Goal: Task Accomplishment & Management: Use online tool/utility

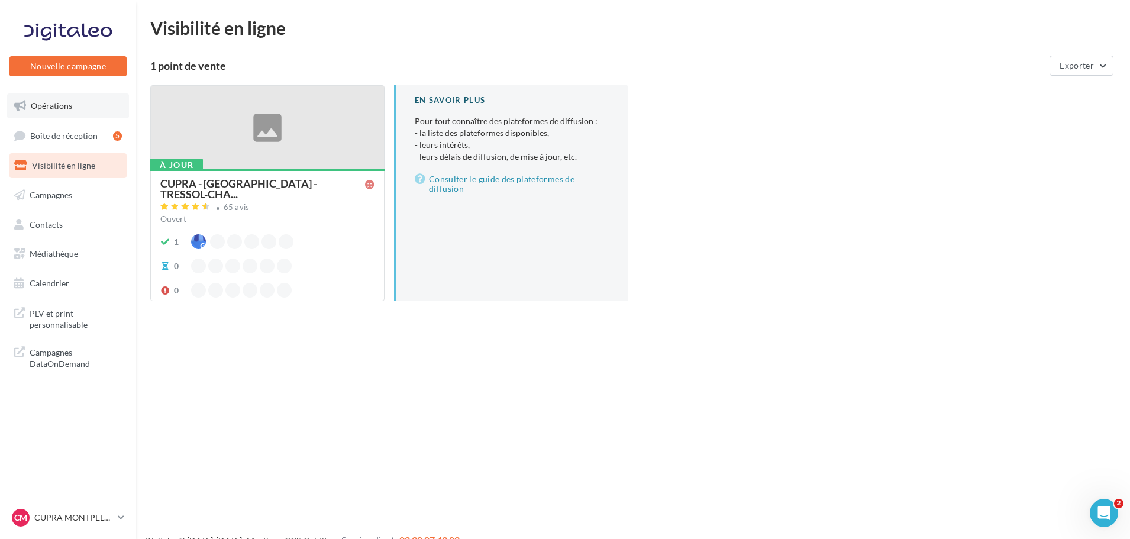
click at [71, 110] on span "Opérations" at bounding box center [51, 106] width 41 height 10
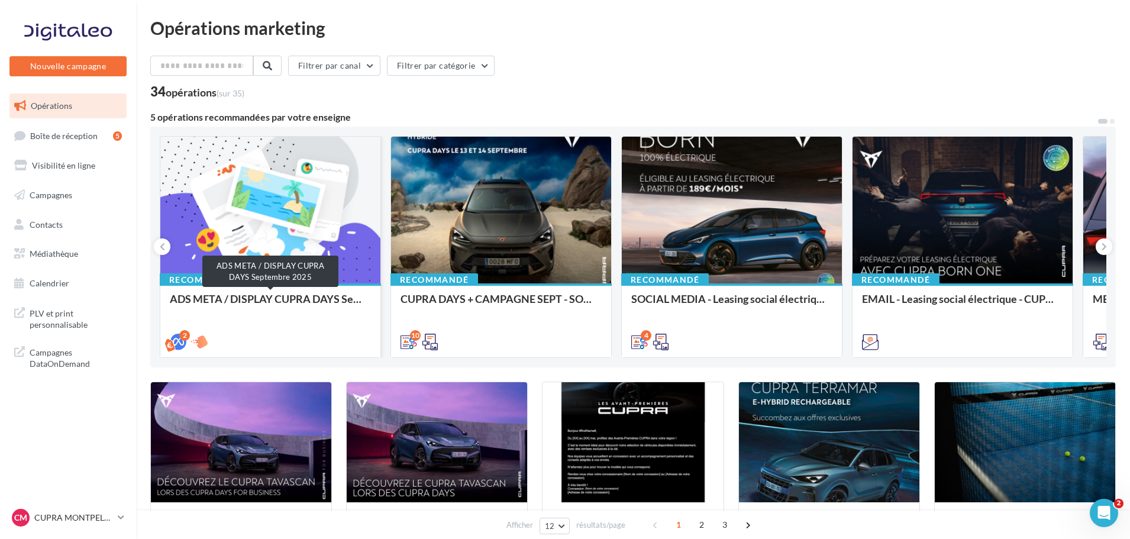
click at [223, 302] on div "ADS META / DISPLAY CUPRA DAYS Septembre 2025" at bounding box center [270, 305] width 201 height 24
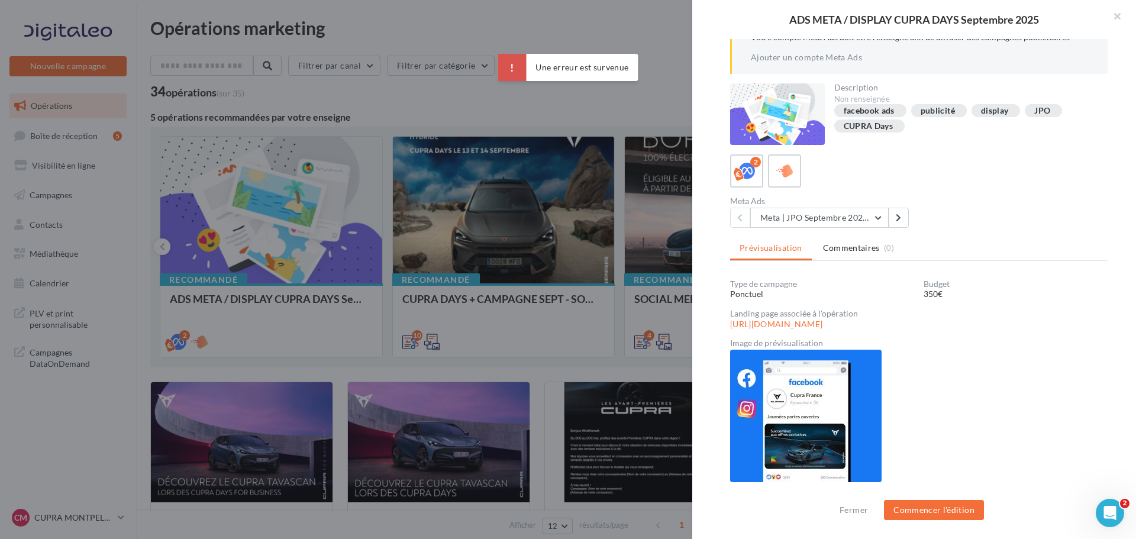
scroll to position [83, 0]
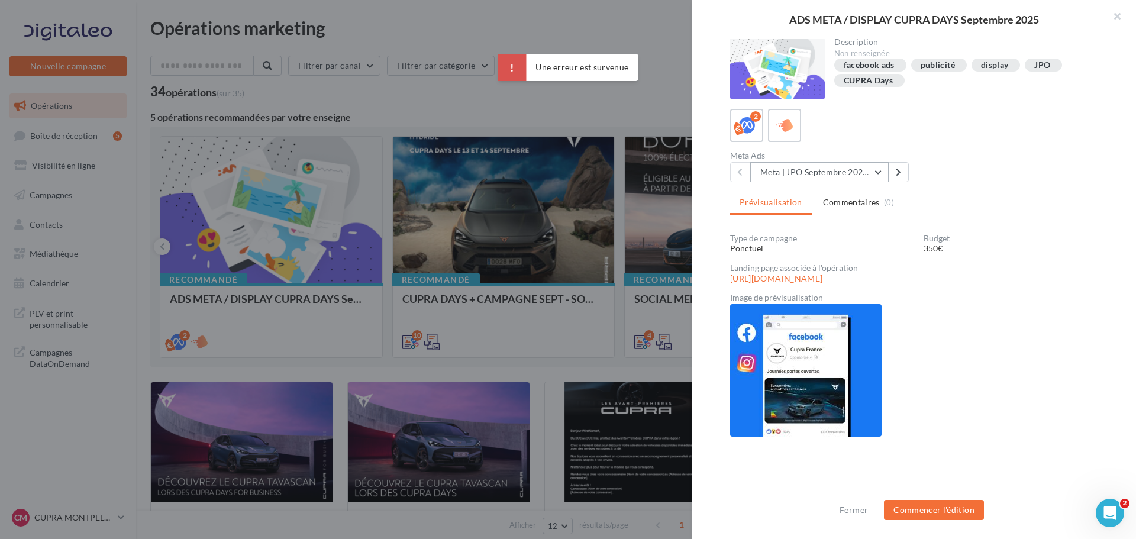
click at [838, 167] on button "Meta | JPO Septembre 2025 | Drive to store" at bounding box center [819, 172] width 138 height 20
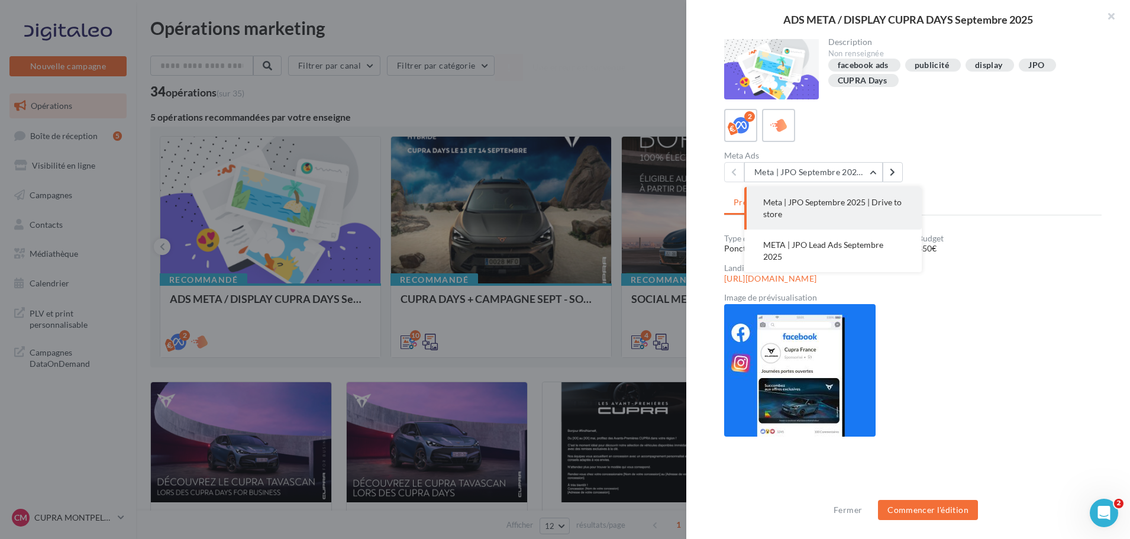
click at [452, 186] on div at bounding box center [565, 269] width 1130 height 539
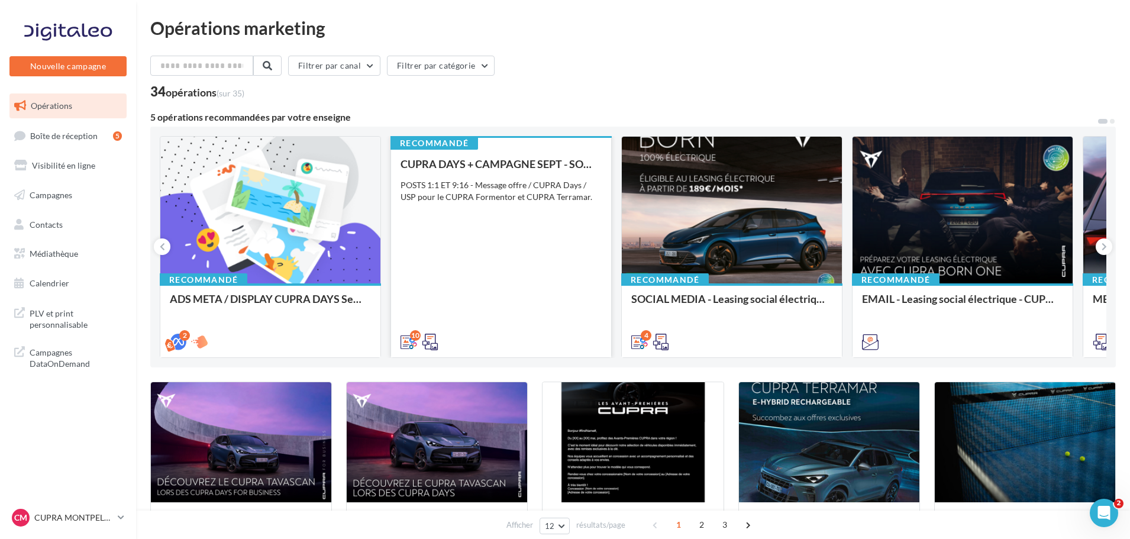
click at [508, 191] on div "POSTS 1:1 ET 9:16 - Message offre / CUPRA Days / USP pour le CUPRA Formentor et…" at bounding box center [501, 191] width 201 height 24
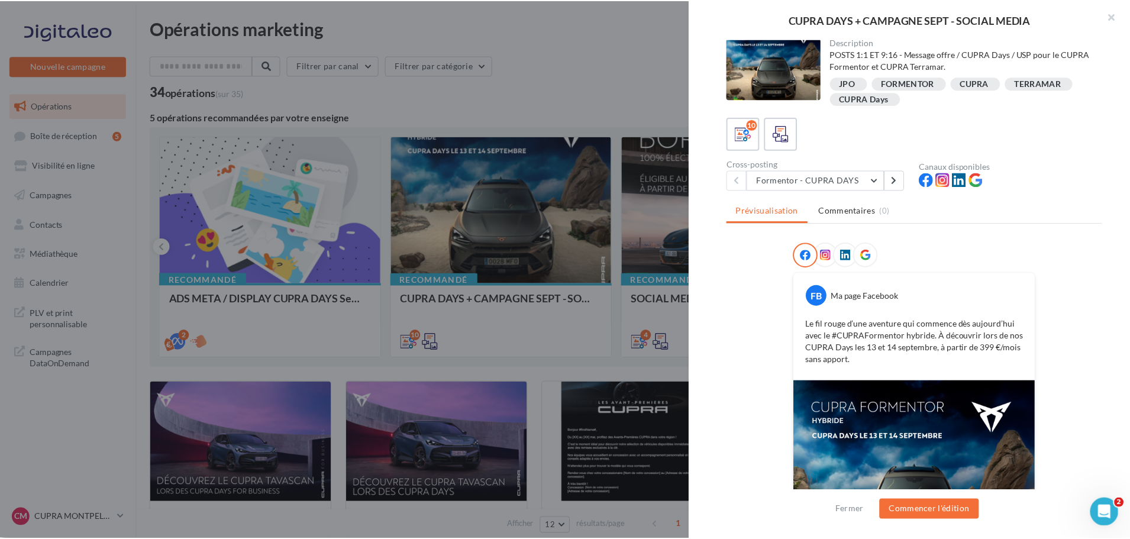
scroll to position [0, 0]
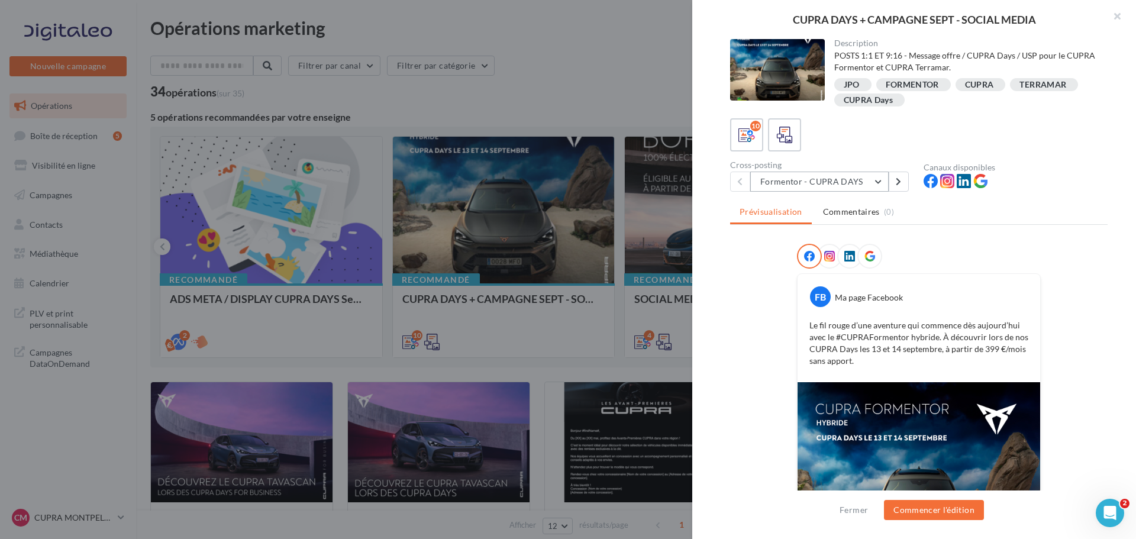
click at [866, 187] on button "Formentor - CUPRA DAYS" at bounding box center [819, 182] width 138 height 20
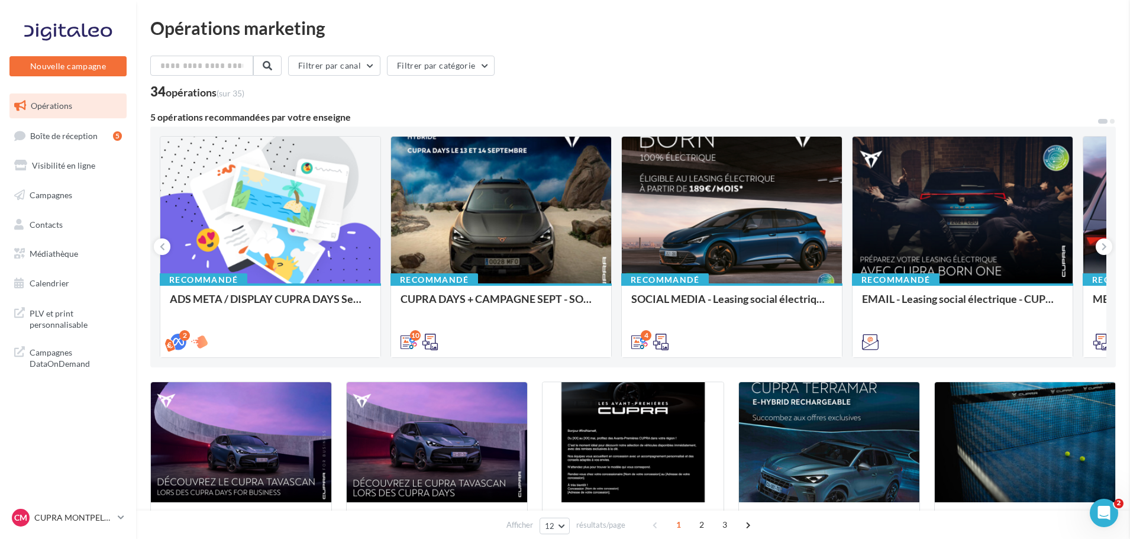
click at [241, 223] on div at bounding box center [270, 211] width 220 height 148
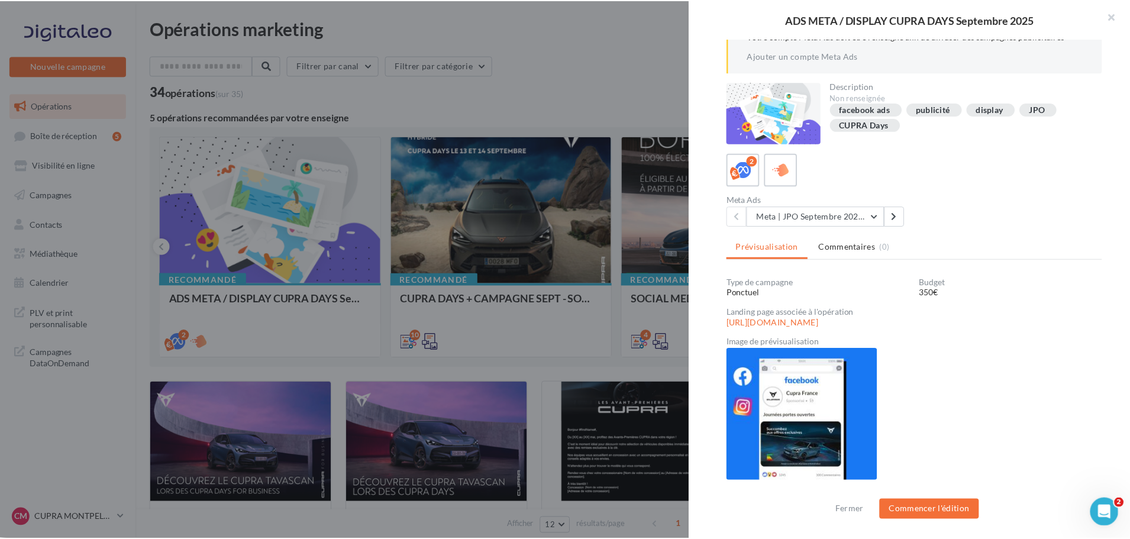
scroll to position [83, 0]
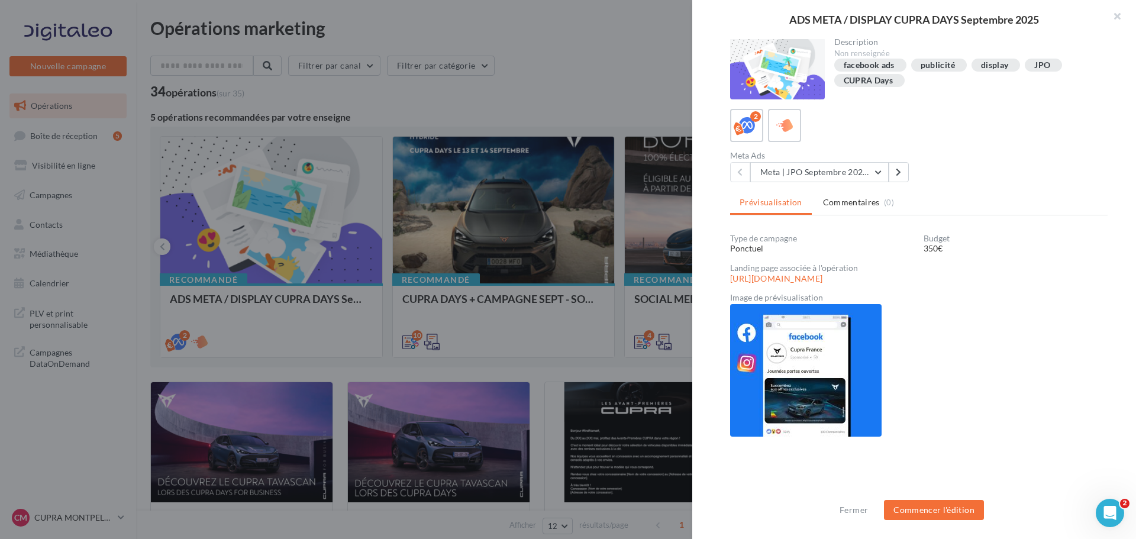
click at [854, 384] on img at bounding box center [805, 370] width 151 height 133
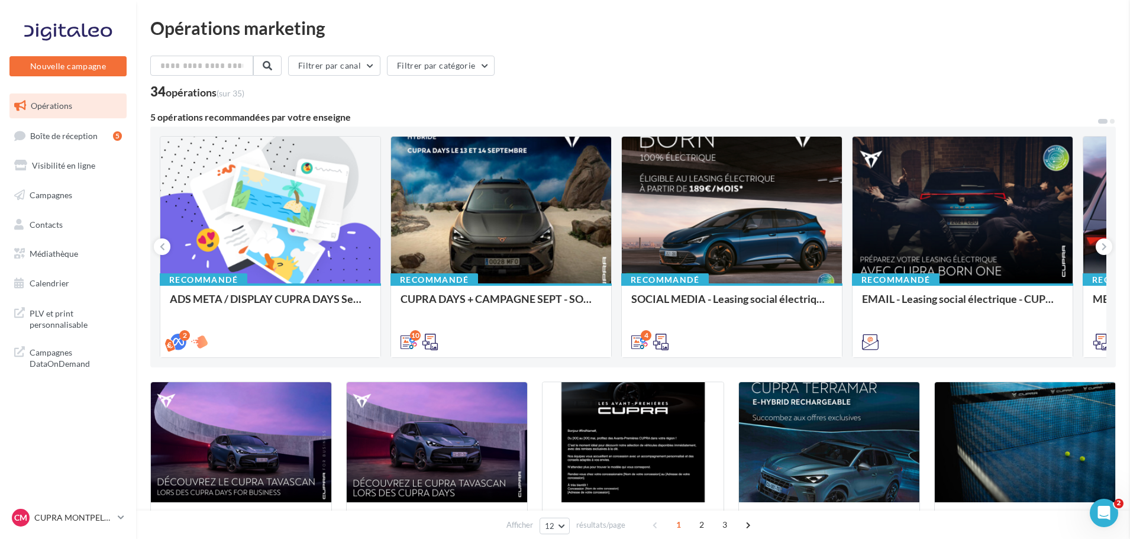
drag, startPoint x: 478, startPoint y: 28, endPoint x: 476, endPoint y: 36, distance: 8.6
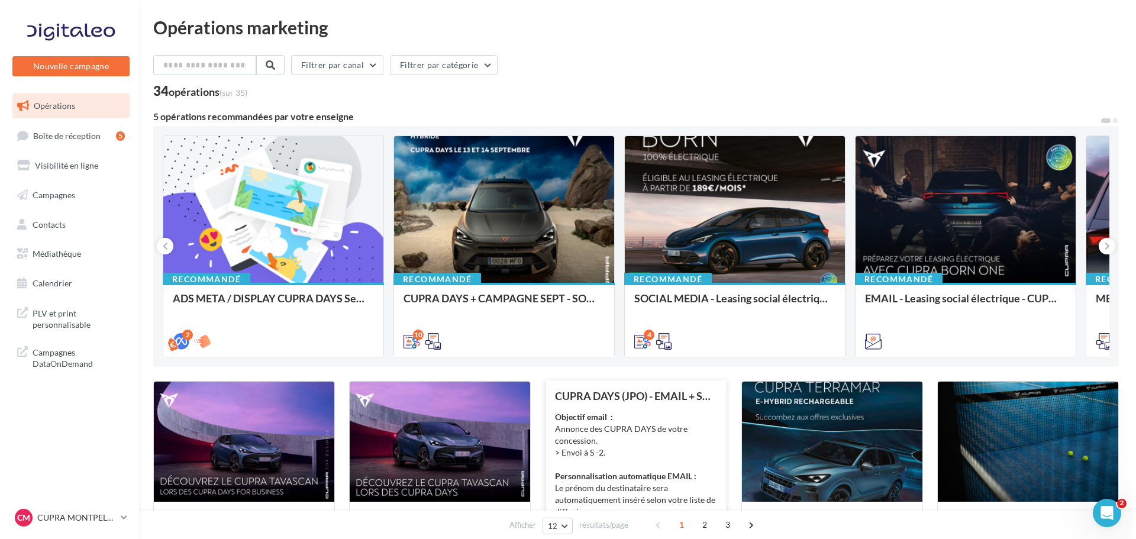
scroll to position [0, 0]
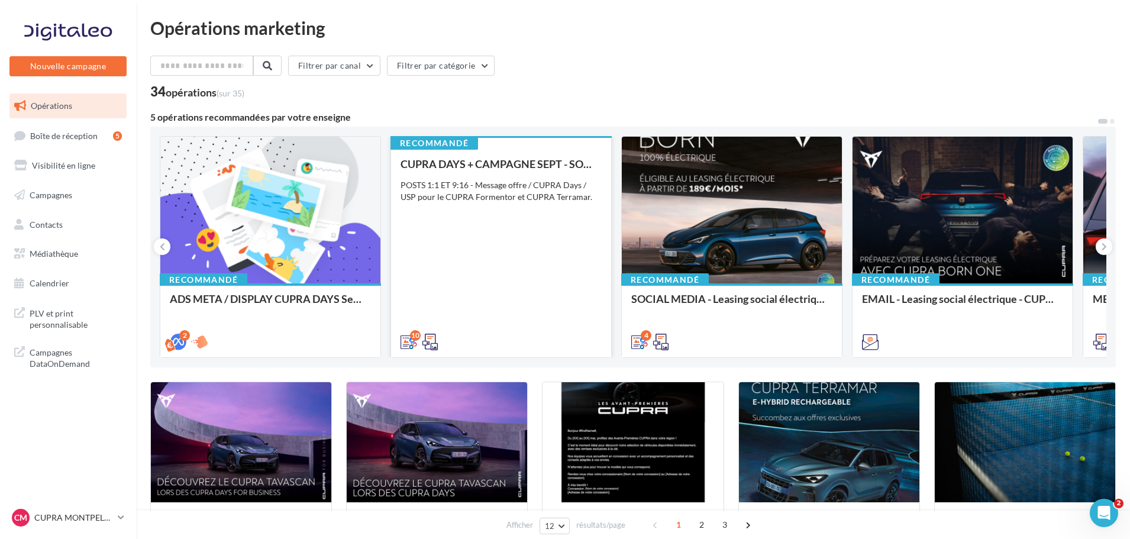
click at [554, 218] on div "CUPRA DAYS + CAMPAGNE SEPT - SOCIAL MEDIA POSTS 1:1 ET 9:16 - Message offre / C…" at bounding box center [501, 252] width 201 height 189
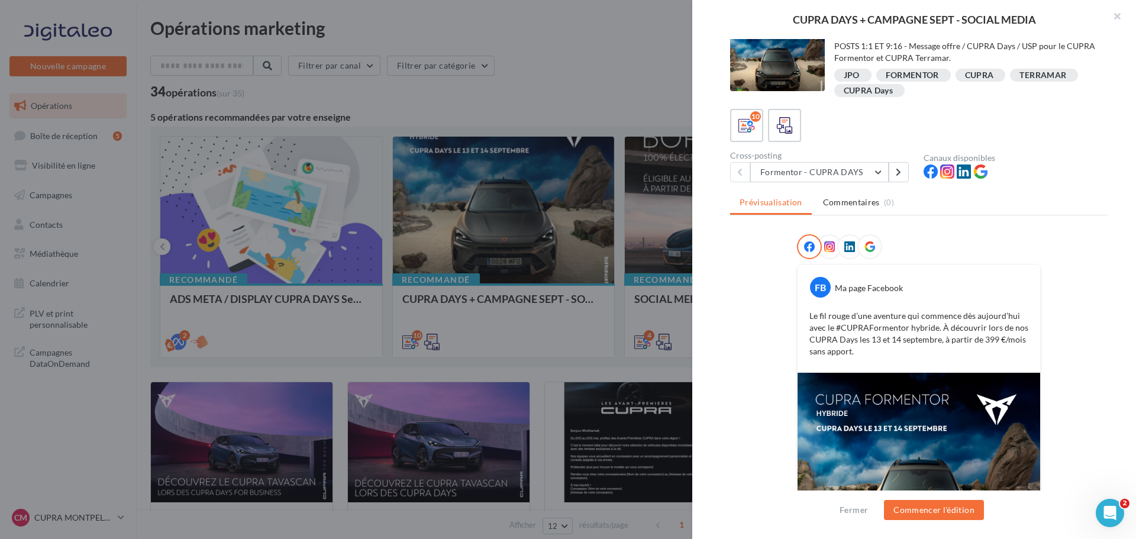
scroll to position [69, 0]
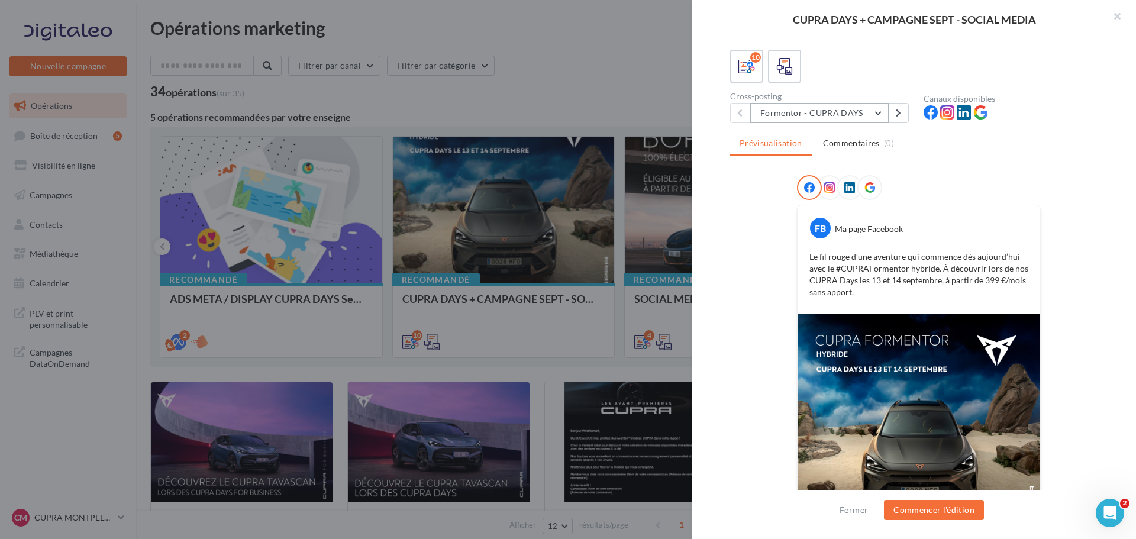
click at [877, 119] on button "Formentor - CUPRA DAYS" at bounding box center [819, 113] width 138 height 20
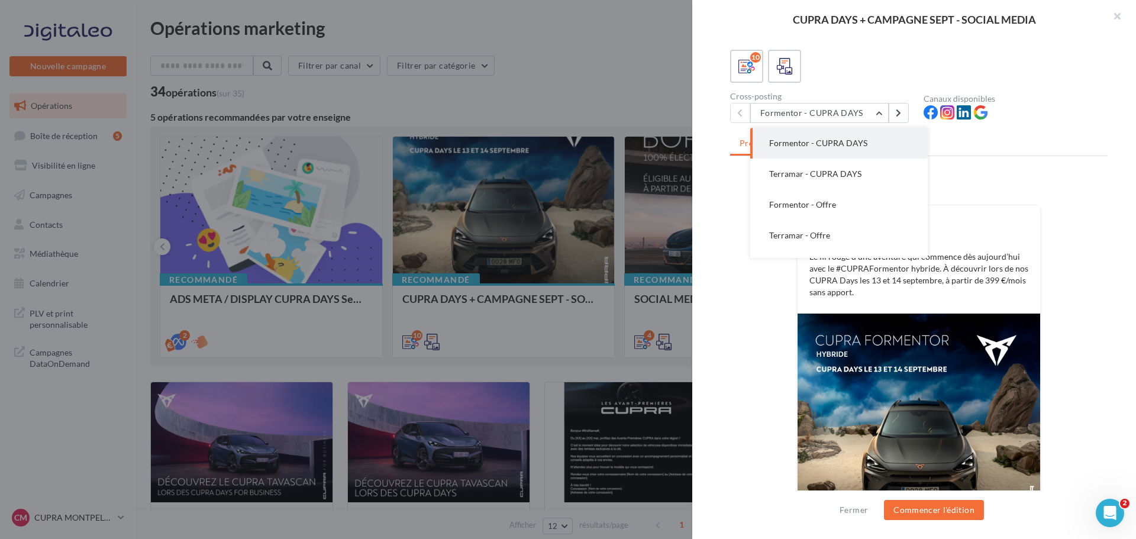
click at [1009, 178] on div at bounding box center [919, 190] width 244 height 30
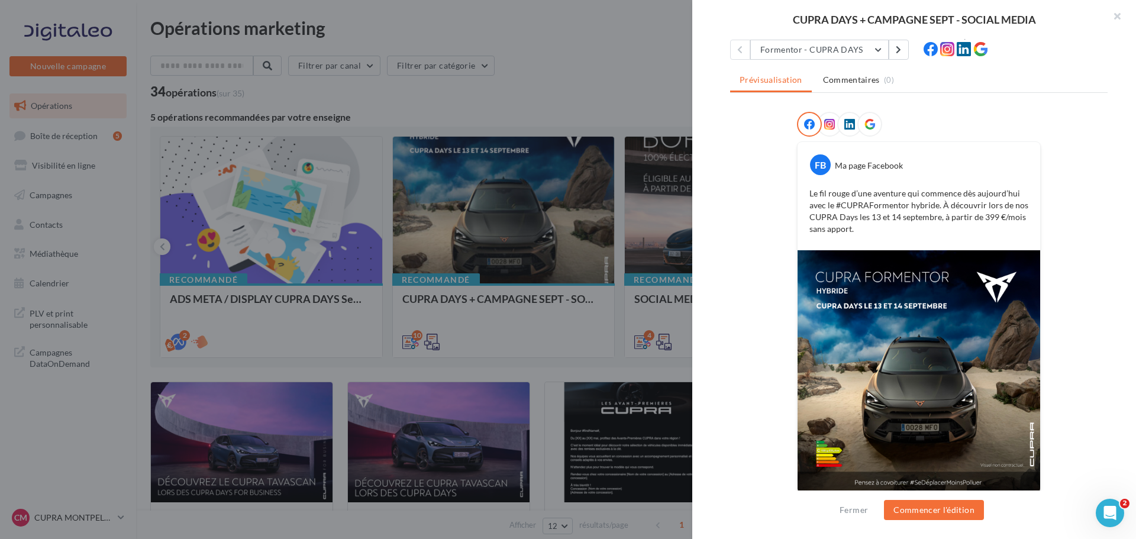
scroll to position [140, 0]
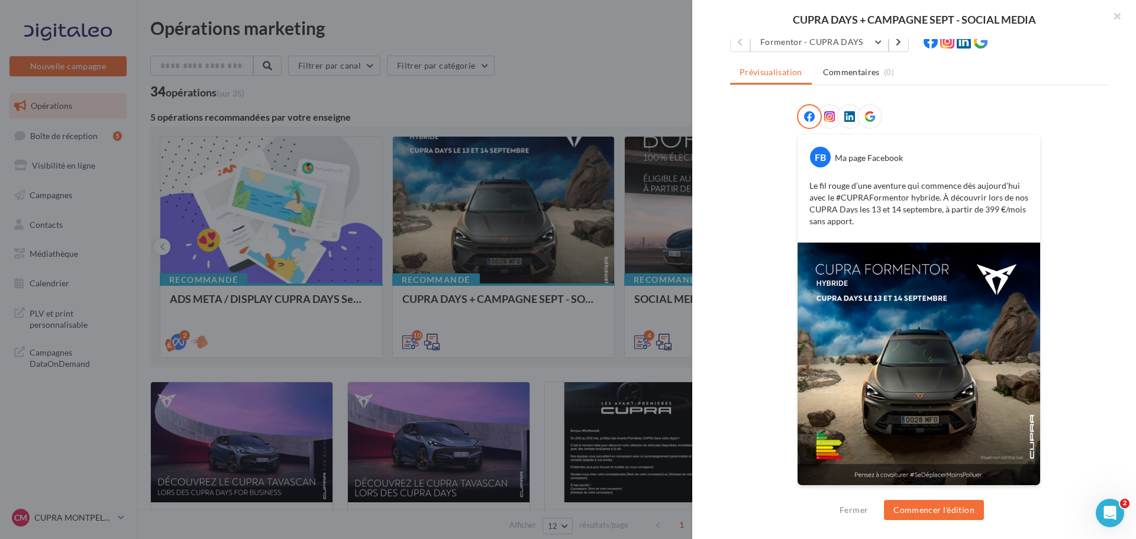
click at [983, 202] on p "Le fil rouge d’une aventure qui commence dès aujourd’hui avec le #CUPRAFormento…" at bounding box center [918, 203] width 219 height 47
click at [1013, 179] on div "Le fil rouge d’une aventure qui commence dès aujourd’hui avec le #CUPRAFormento…" at bounding box center [919, 203] width 237 height 53
